Goal: Information Seeking & Learning: Learn about a topic

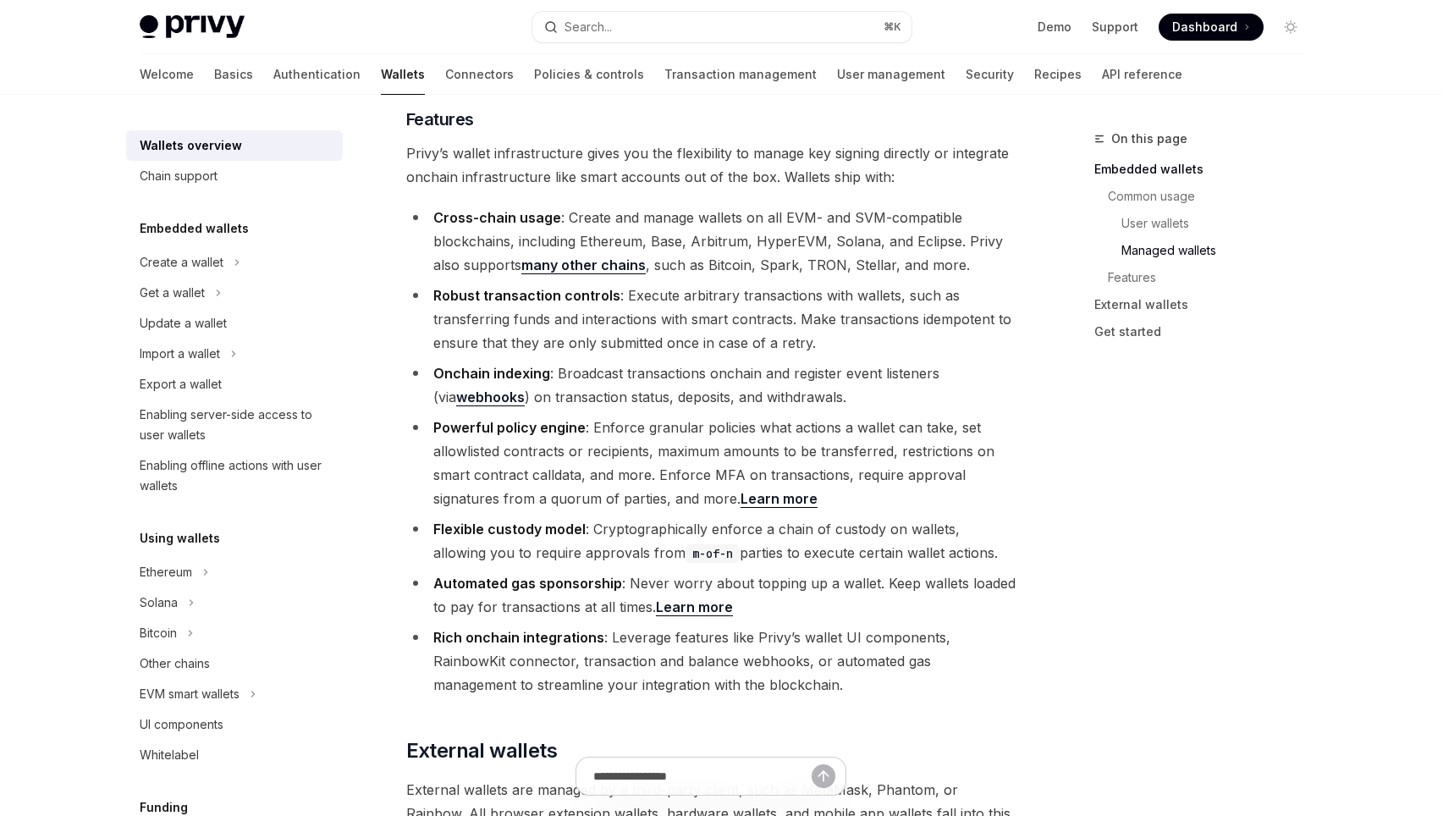
scroll to position [2275, 0]
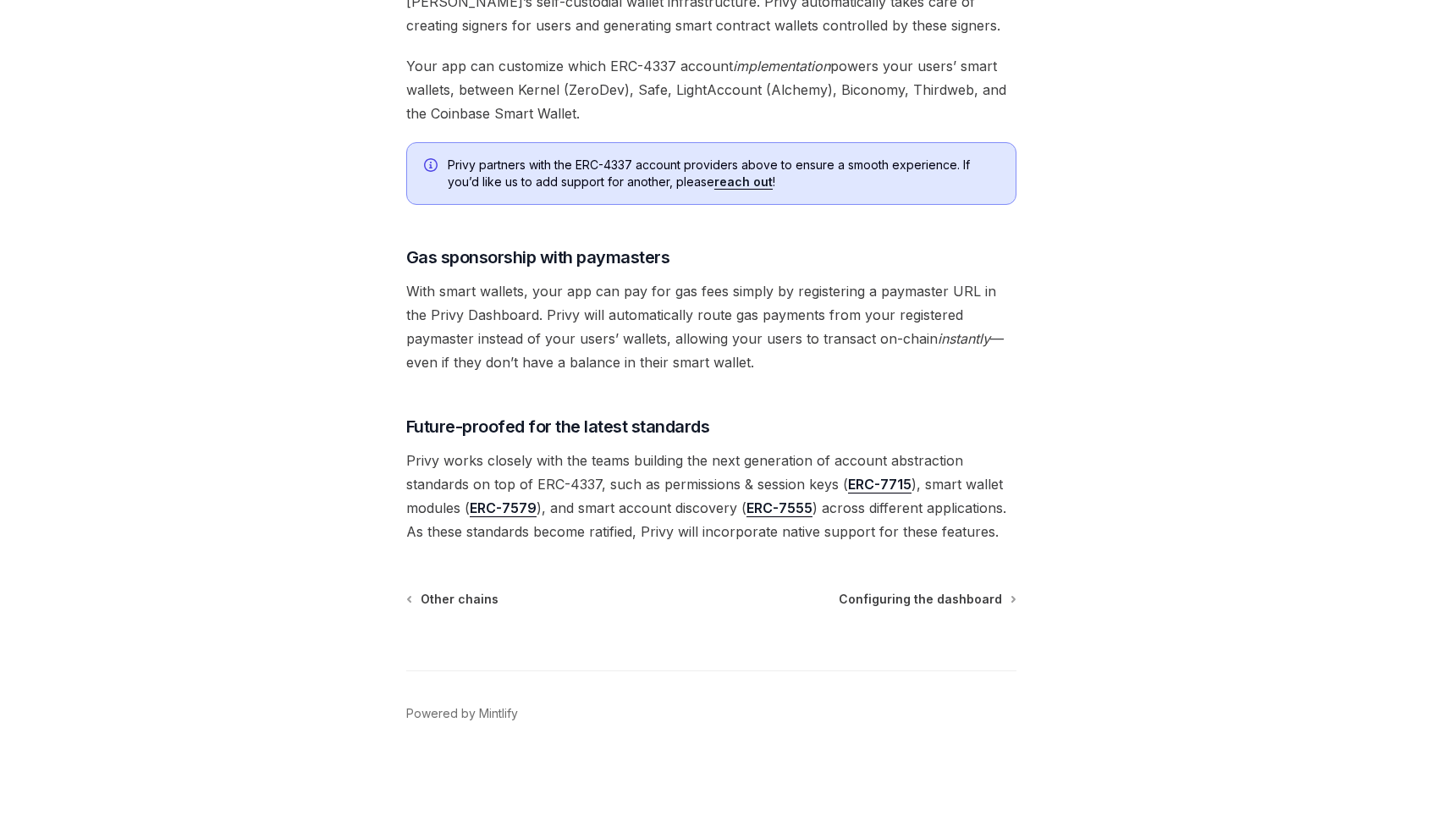
scroll to position [1234, 0]
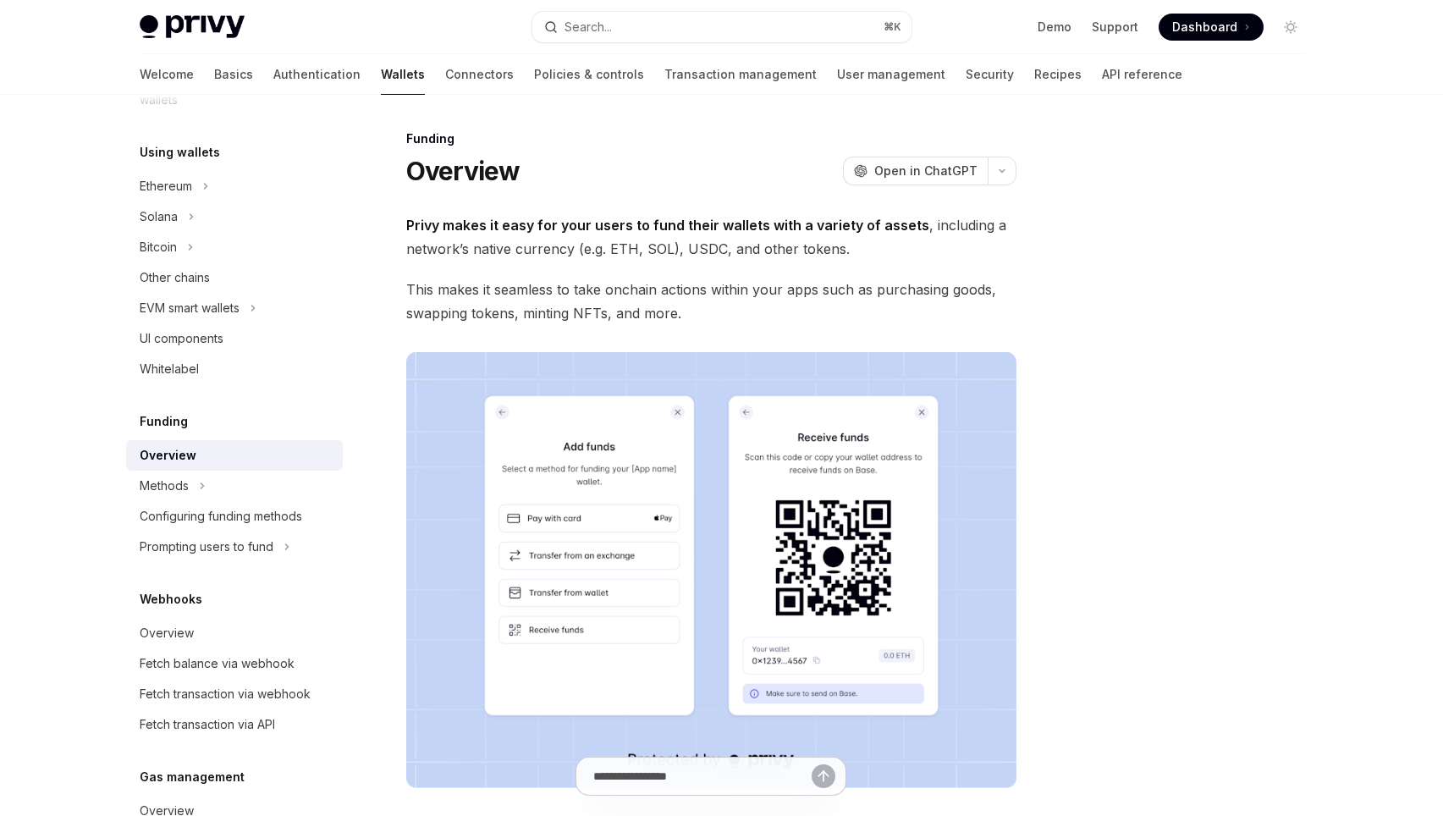
type textarea "*"
